Goal: Task Accomplishment & Management: Use online tool/utility

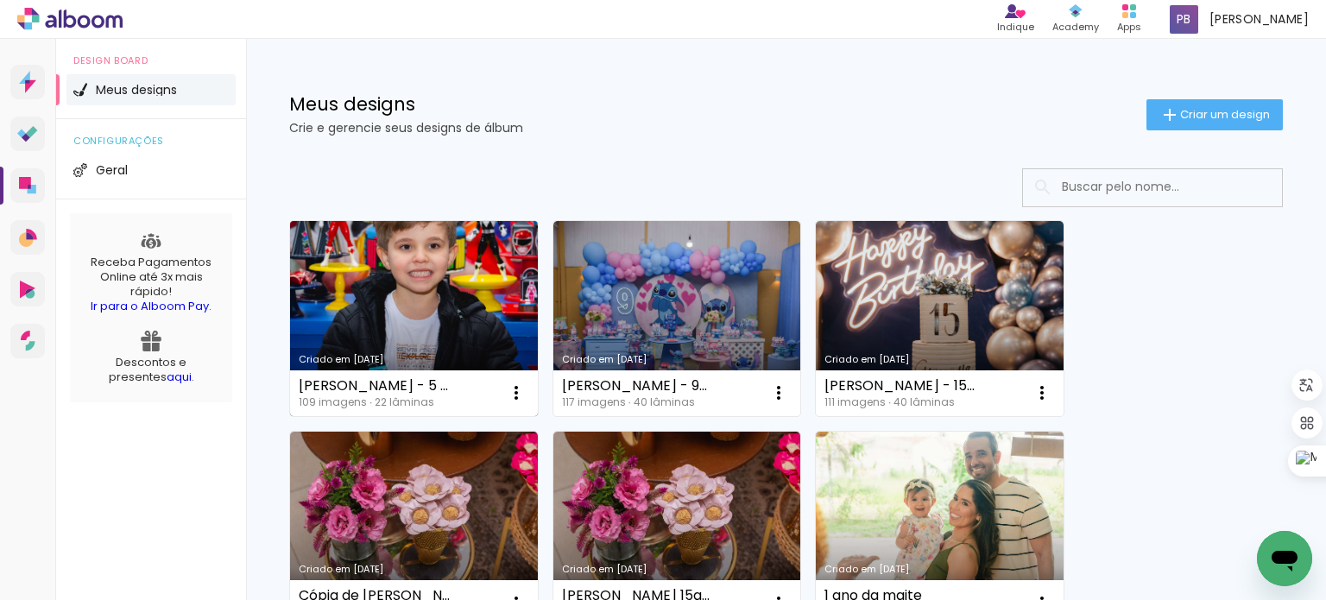
click at [415, 294] on link "Criado em [DATE]" at bounding box center [414, 318] width 248 height 195
